Goal: Transaction & Acquisition: Purchase product/service

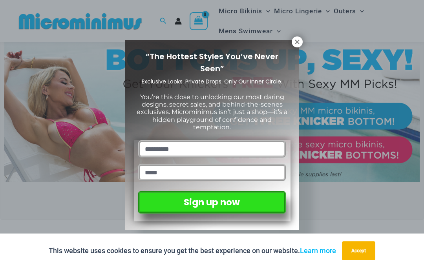
scroll to position [211, 0]
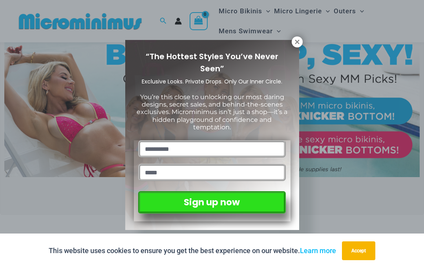
click at [298, 43] on icon at bounding box center [297, 42] width 4 height 4
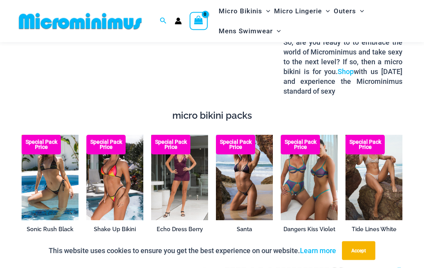
scroll to position [1125, 0]
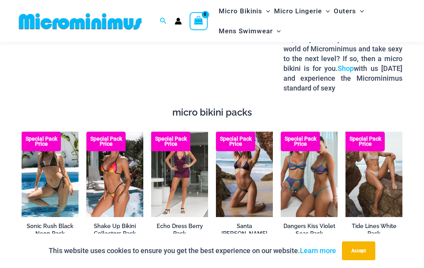
click at [281, 132] on img at bounding box center [281, 132] width 0 height 0
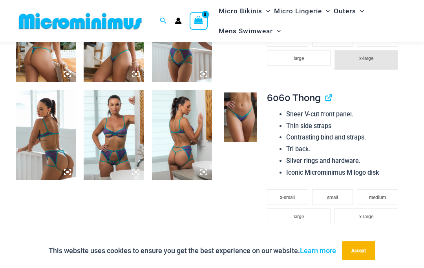
scroll to position [474, 0]
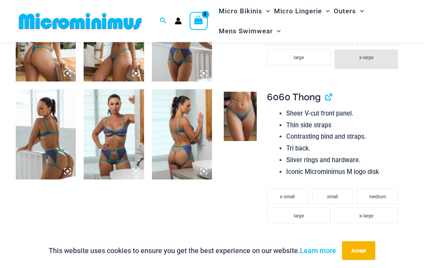
click at [123, 135] on img at bounding box center [114, 135] width 60 height 90
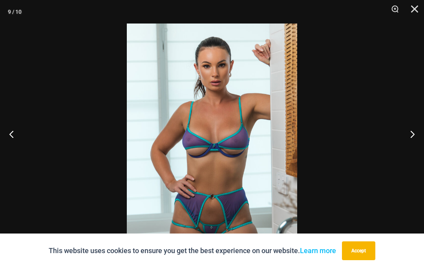
click at [420, 7] on button "Close" at bounding box center [412, 12] width 20 height 24
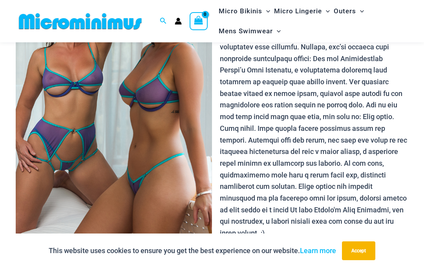
scroll to position [100, 0]
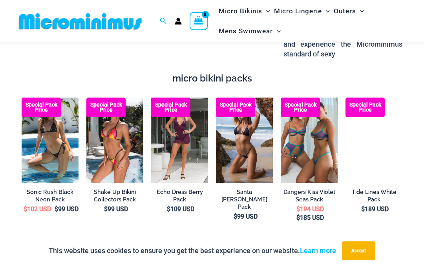
scroll to position [1159, 0]
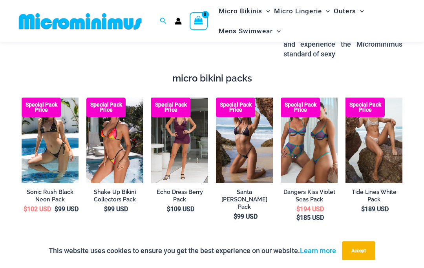
click at [86, 98] on img at bounding box center [86, 98] width 0 height 0
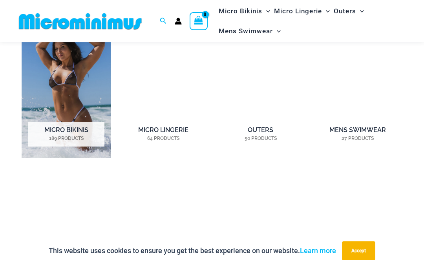
scroll to position [532, 0]
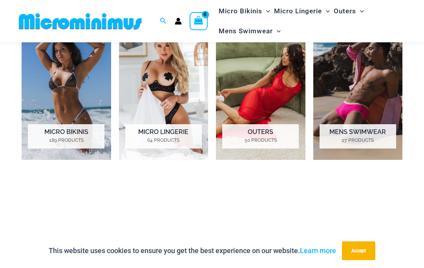
click at [69, 138] on mark "189 Products" at bounding box center [66, 140] width 77 height 7
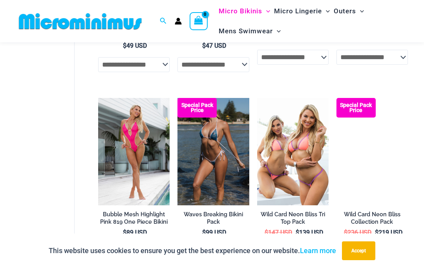
scroll to position [1201, 0]
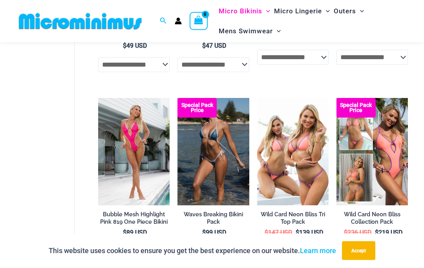
click at [177, 98] on img at bounding box center [177, 98] width 0 height 0
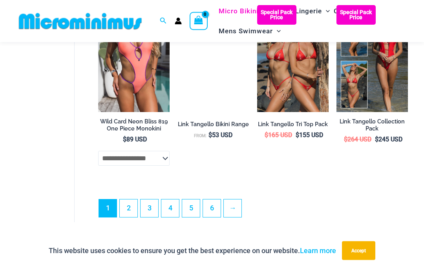
scroll to position [1669, 0]
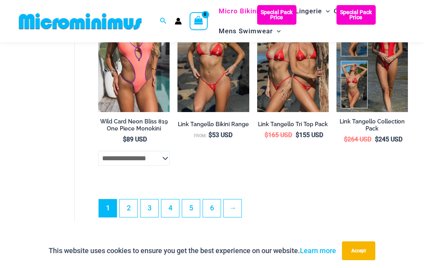
click at [130, 212] on link "2" at bounding box center [129, 209] width 18 height 18
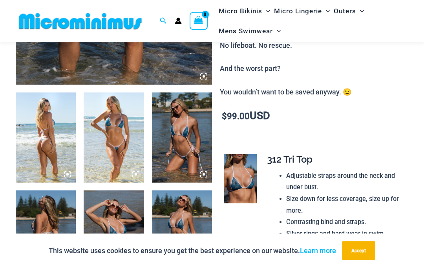
scroll to position [276, 0]
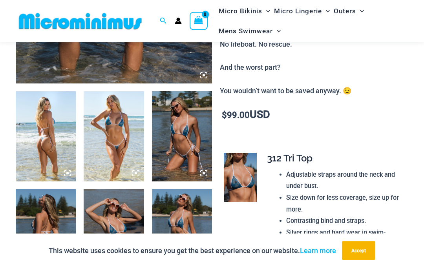
click at [125, 244] on img at bounding box center [114, 235] width 60 height 90
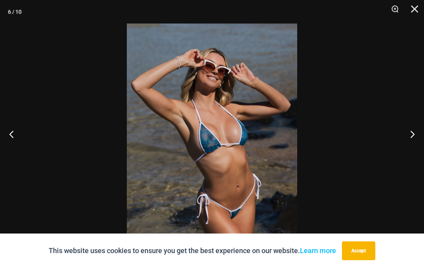
click at [420, 8] on button "Close" at bounding box center [412, 12] width 20 height 24
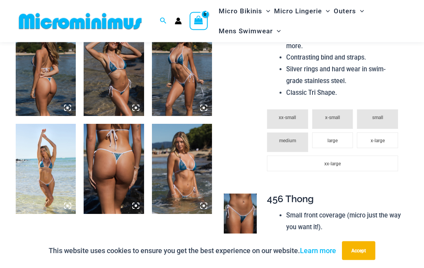
scroll to position [440, 0]
click at [190, 155] on img at bounding box center [182, 169] width 60 height 90
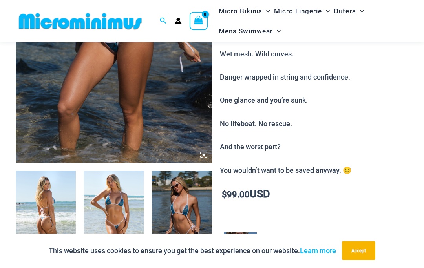
scroll to position [169, 0]
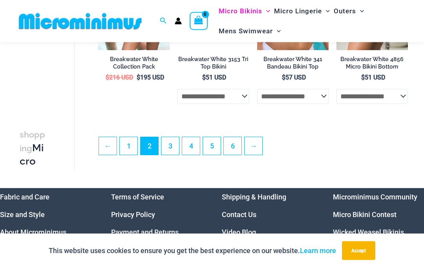
scroll to position [1501, 0]
click at [173, 155] on link "3" at bounding box center [170, 146] width 18 height 18
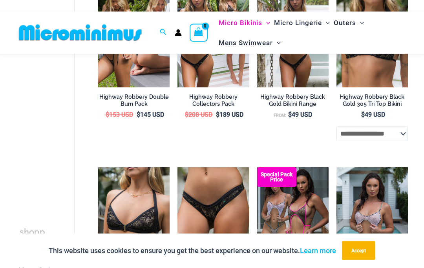
scroll to position [693, 0]
click at [257, 168] on img at bounding box center [257, 168] width 0 height 0
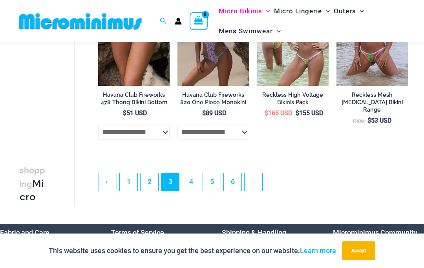
scroll to position [1460, 0]
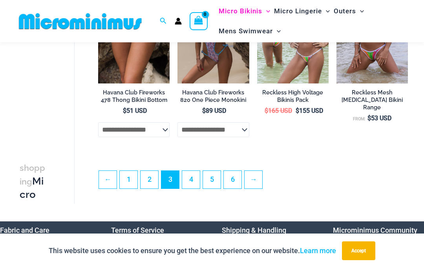
click at [192, 186] on link "4" at bounding box center [191, 180] width 18 height 18
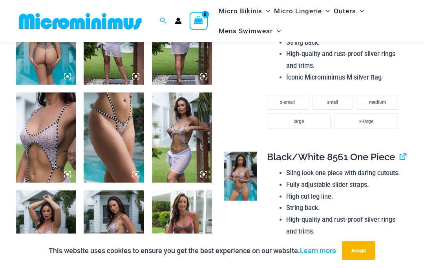
scroll to position [357, 0]
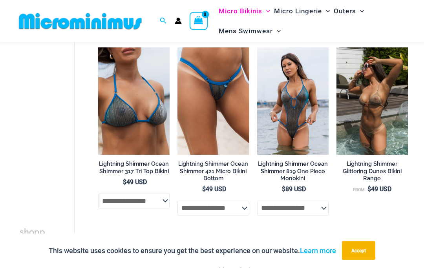
scroll to position [1394, 0]
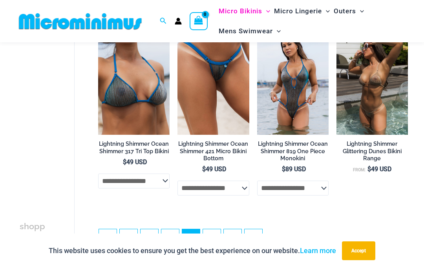
click at [211, 246] on link "5" at bounding box center [212, 239] width 18 height 18
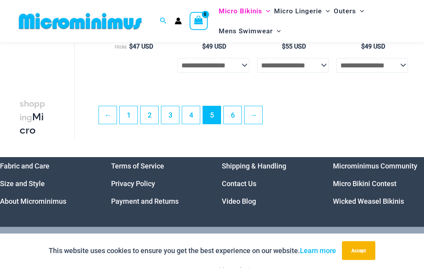
scroll to position [1491, 0]
click at [235, 123] on link "6" at bounding box center [233, 115] width 18 height 18
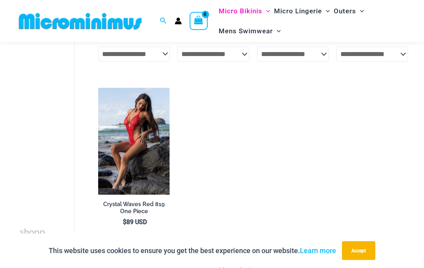
scroll to position [1322, 0]
click at [311, 11] on span "Micro Lingerie" at bounding box center [298, 11] width 48 height 20
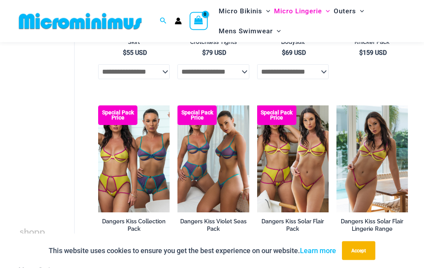
scroll to position [1379, 0]
click at [336, 106] on img at bounding box center [336, 106] width 0 height 0
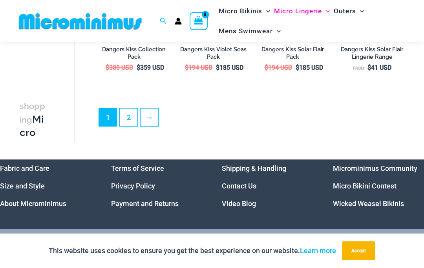
scroll to position [1538, 0]
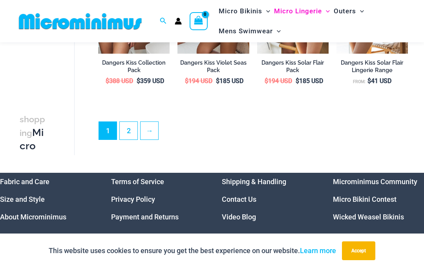
click at [133, 133] on link "2" at bounding box center [129, 131] width 18 height 18
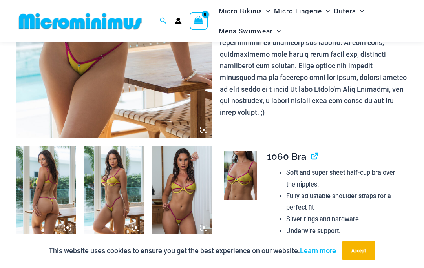
scroll to position [224, 0]
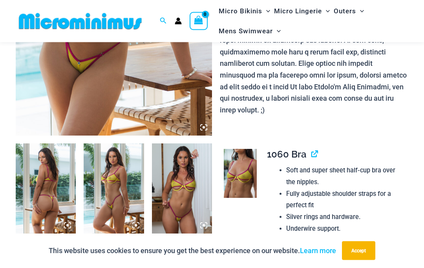
click at [181, 197] on img at bounding box center [182, 189] width 60 height 90
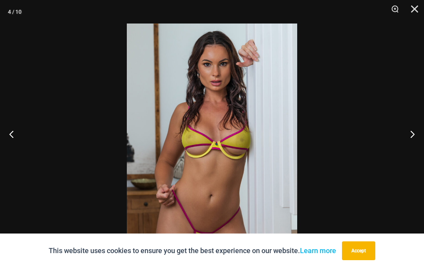
click at [420, 4] on button "Close" at bounding box center [412, 12] width 20 height 24
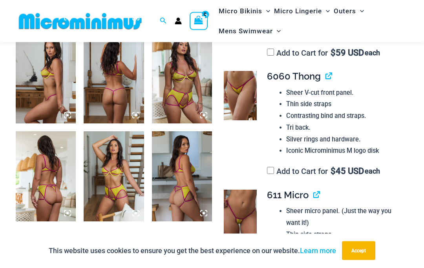
scroll to position [417, 0]
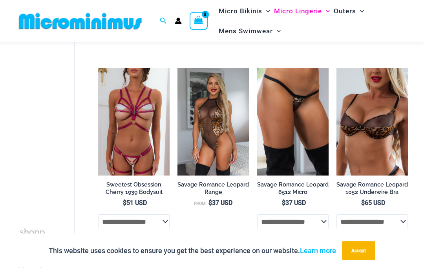
scroll to position [1166, 0]
click at [336, 68] on img at bounding box center [336, 68] width 0 height 0
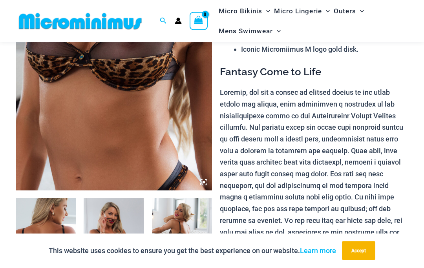
scroll to position [150, 0]
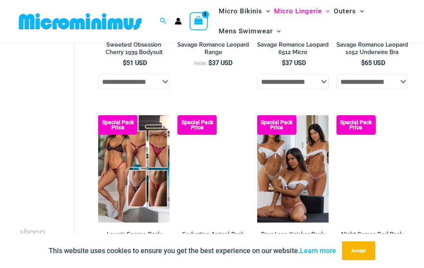
scroll to position [1305, 0]
